Goal: Information Seeking & Learning: Stay updated

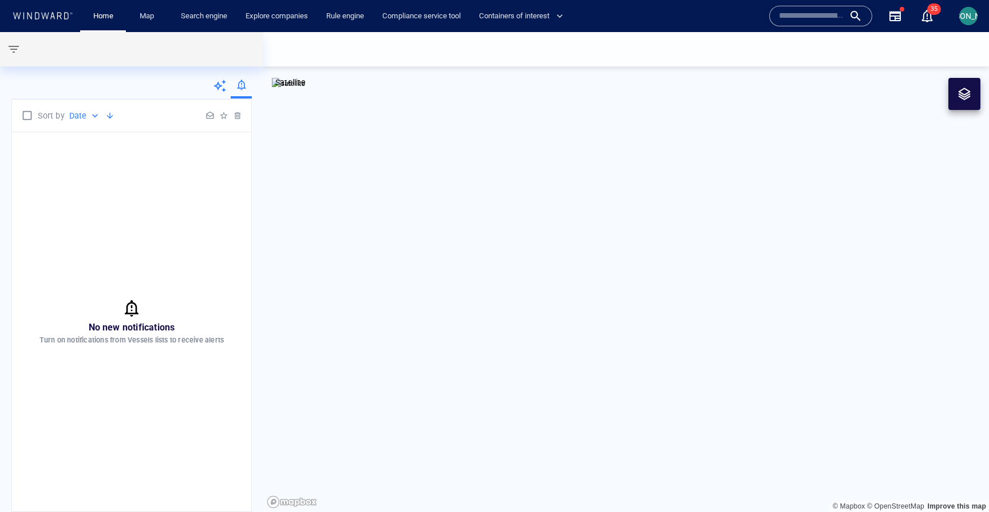
click at [345, 175] on canvas "Map" at bounding box center [626, 272] width 726 height 480
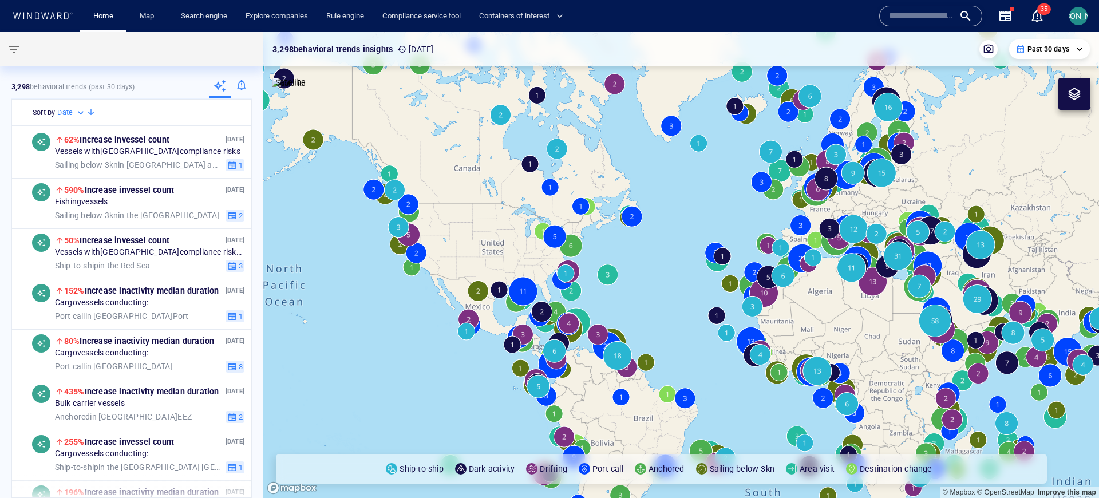
click at [1052, 51] on p "Past 30 days" at bounding box center [1049, 49] width 42 height 10
click at [1028, 69] on li "[DATE]" at bounding box center [1049, 69] width 68 height 21
type input "**********"
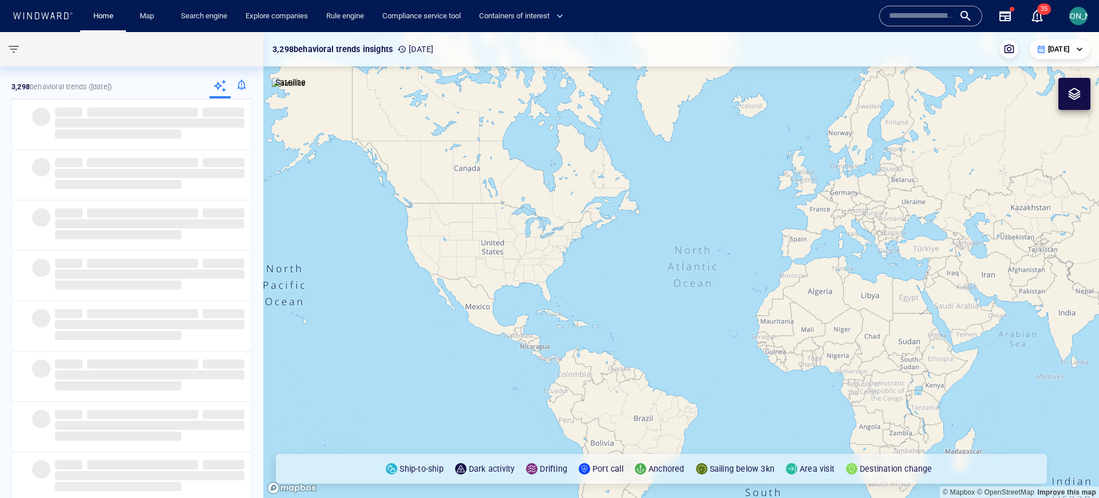
click at [1048, 56] on div "**********" at bounding box center [1060, 48] width 60 height 19
click at [1050, 45] on p "[DATE]" at bounding box center [1058, 49] width 21 height 10
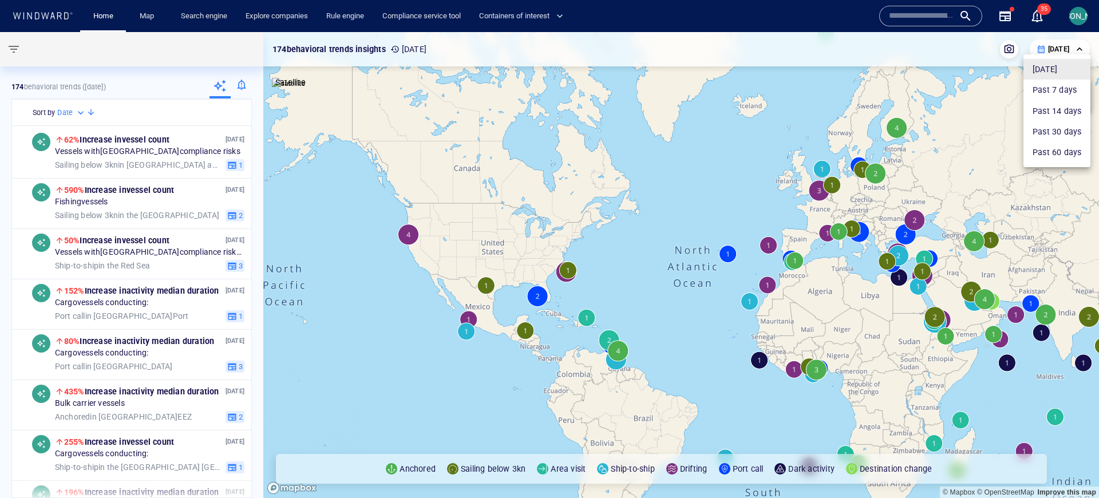
click at [22, 50] on div at bounding box center [549, 249] width 1099 height 498
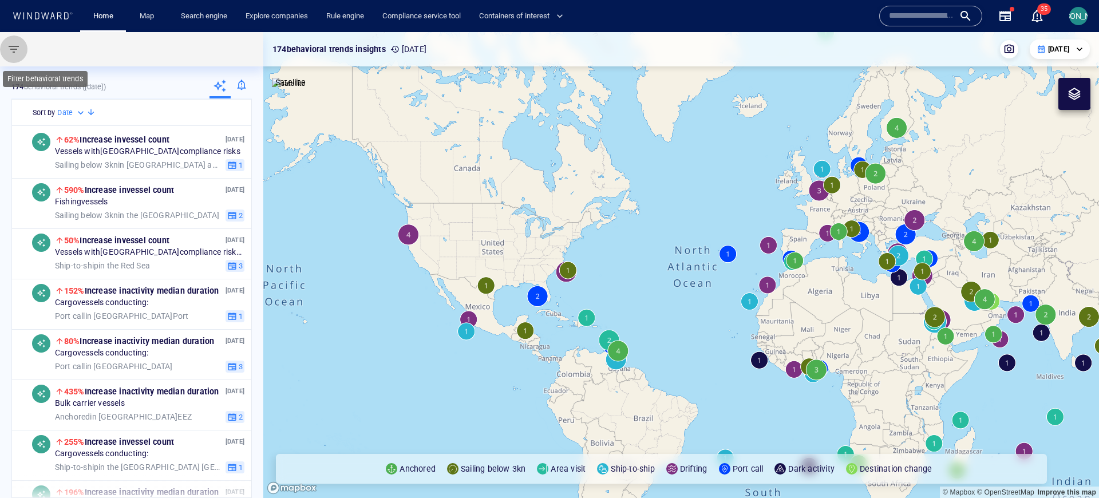
click at [5, 47] on button "button" at bounding box center [13, 48] width 27 height 27
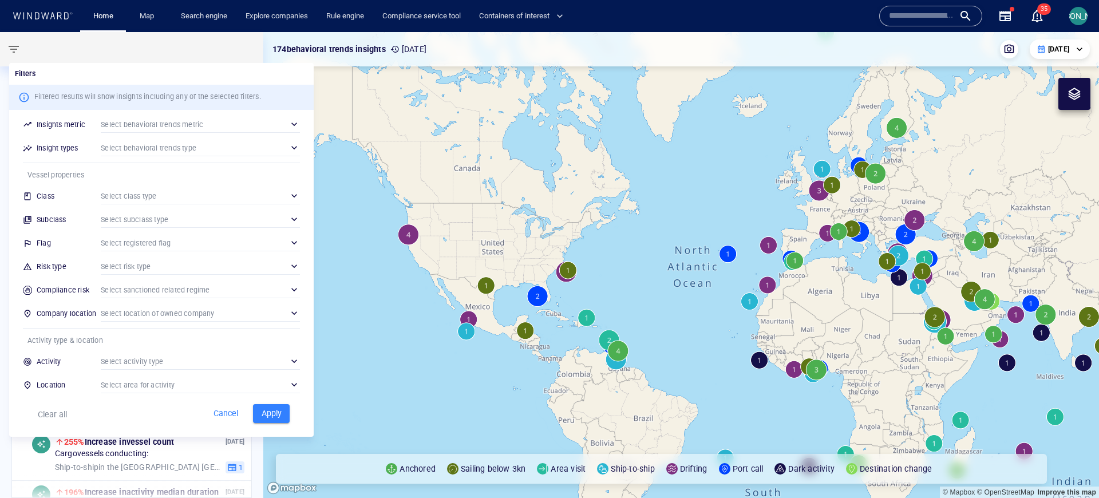
click at [12, 49] on div at bounding box center [549, 249] width 1099 height 498
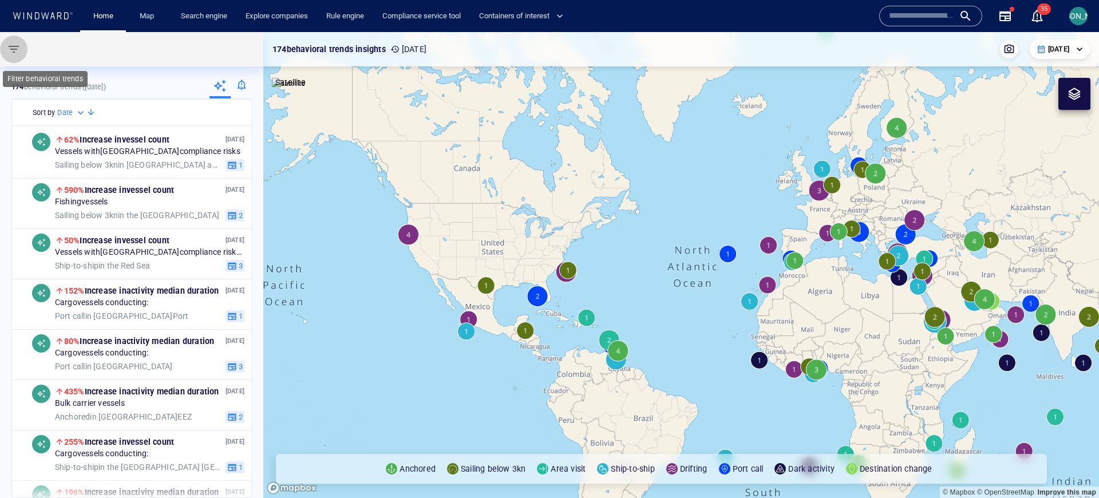
click at [12, 49] on span "button" at bounding box center [14, 49] width 14 height 14
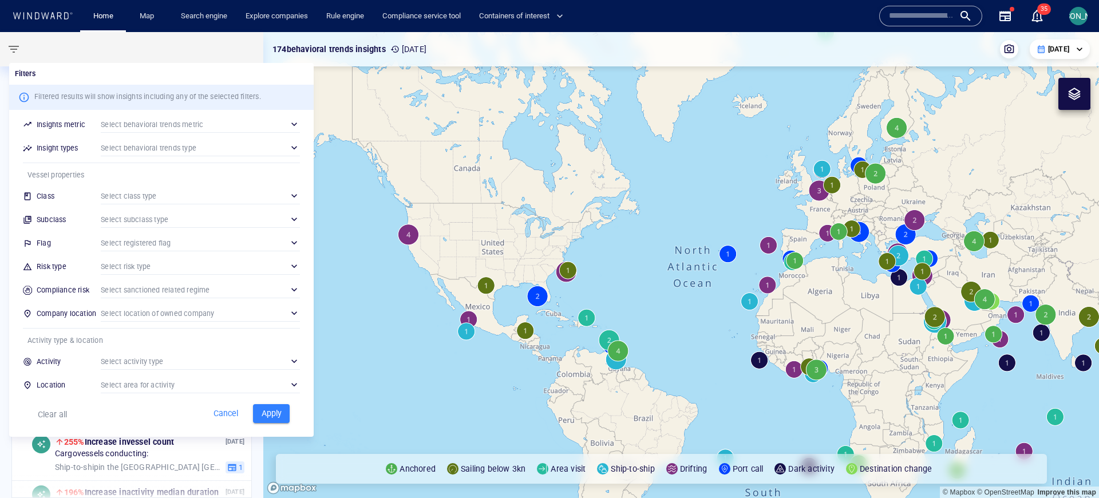
scroll to position [57, 0]
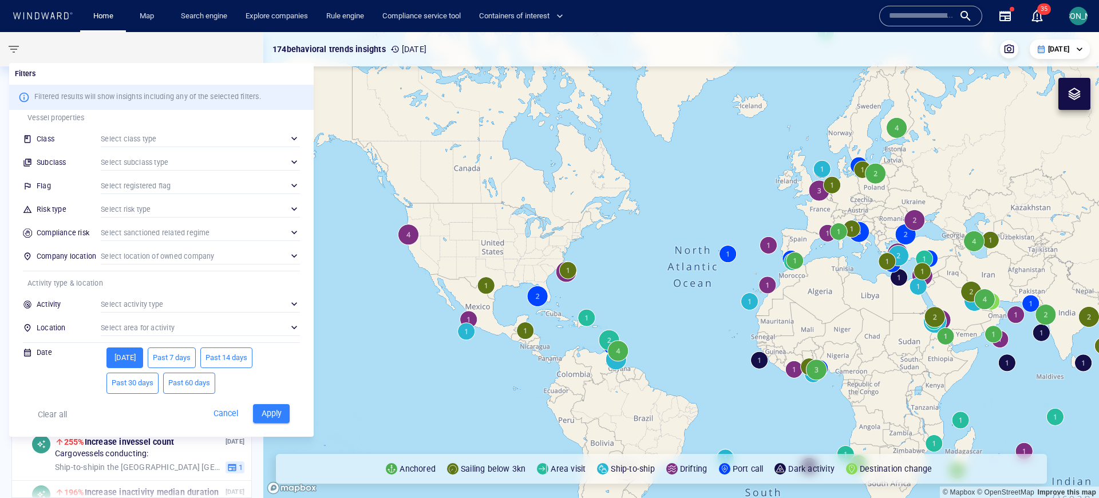
click at [167, 361] on span "Past 7 days" at bounding box center [172, 357] width 38 height 13
click at [187, 386] on span "Past 60 days" at bounding box center [189, 383] width 42 height 13
click at [120, 352] on span "[DATE]" at bounding box center [125, 357] width 26 height 13
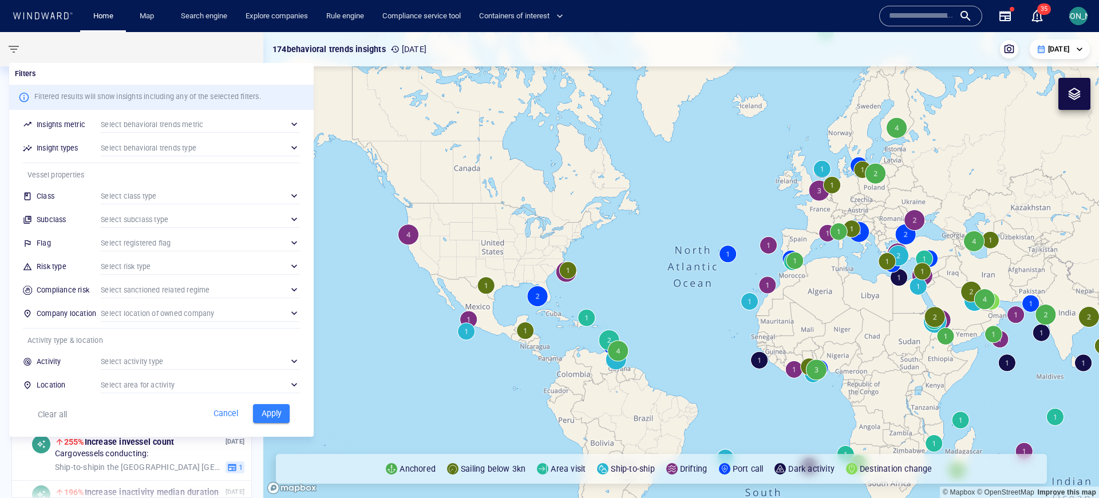
click at [1078, 18] on div at bounding box center [549, 249] width 1099 height 498
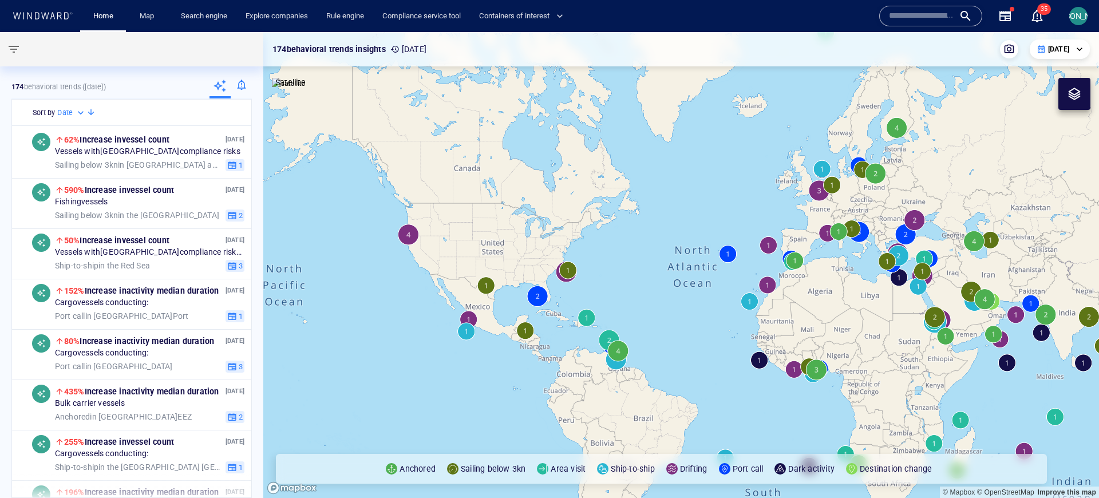
click at [1078, 18] on div "Filters Filtered results will show insights including any of the selected filte…" at bounding box center [549, 249] width 1099 height 498
click at [1078, 18] on span "[PERSON_NAME]" at bounding box center [1078, 15] width 61 height 9
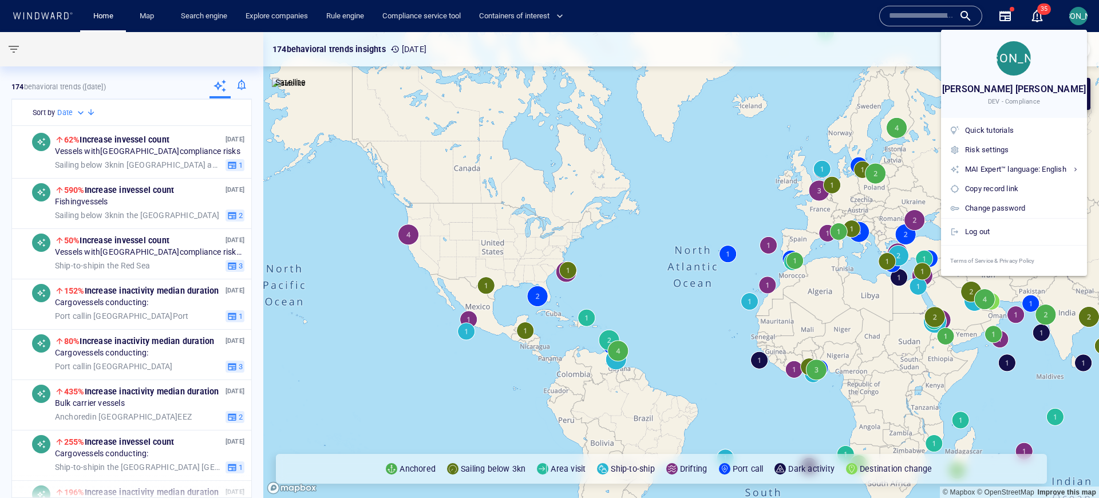
click at [476, 60] on div at bounding box center [549, 249] width 1099 height 498
